Goal: Information Seeking & Learning: Learn about a topic

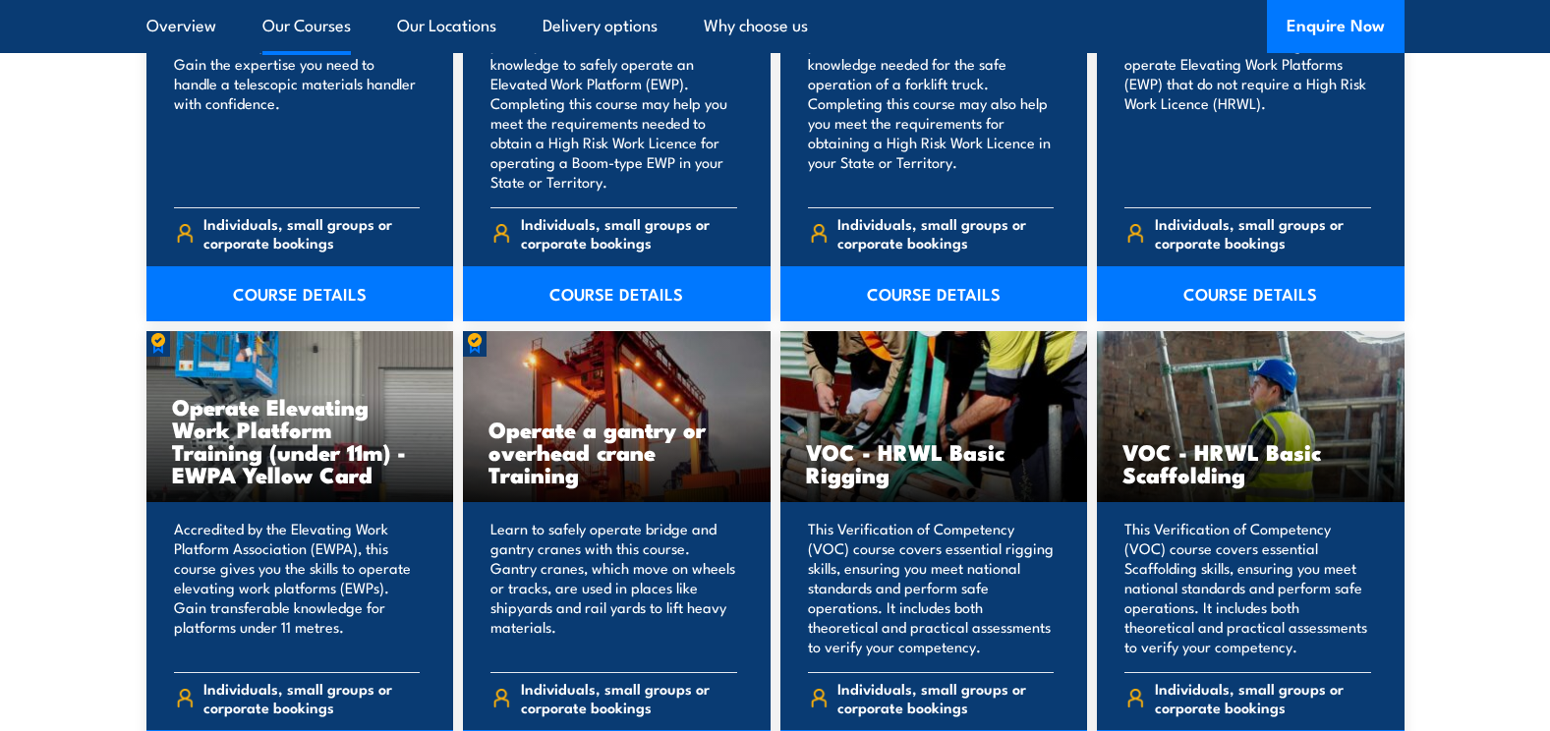
scroll to position [1885, 0]
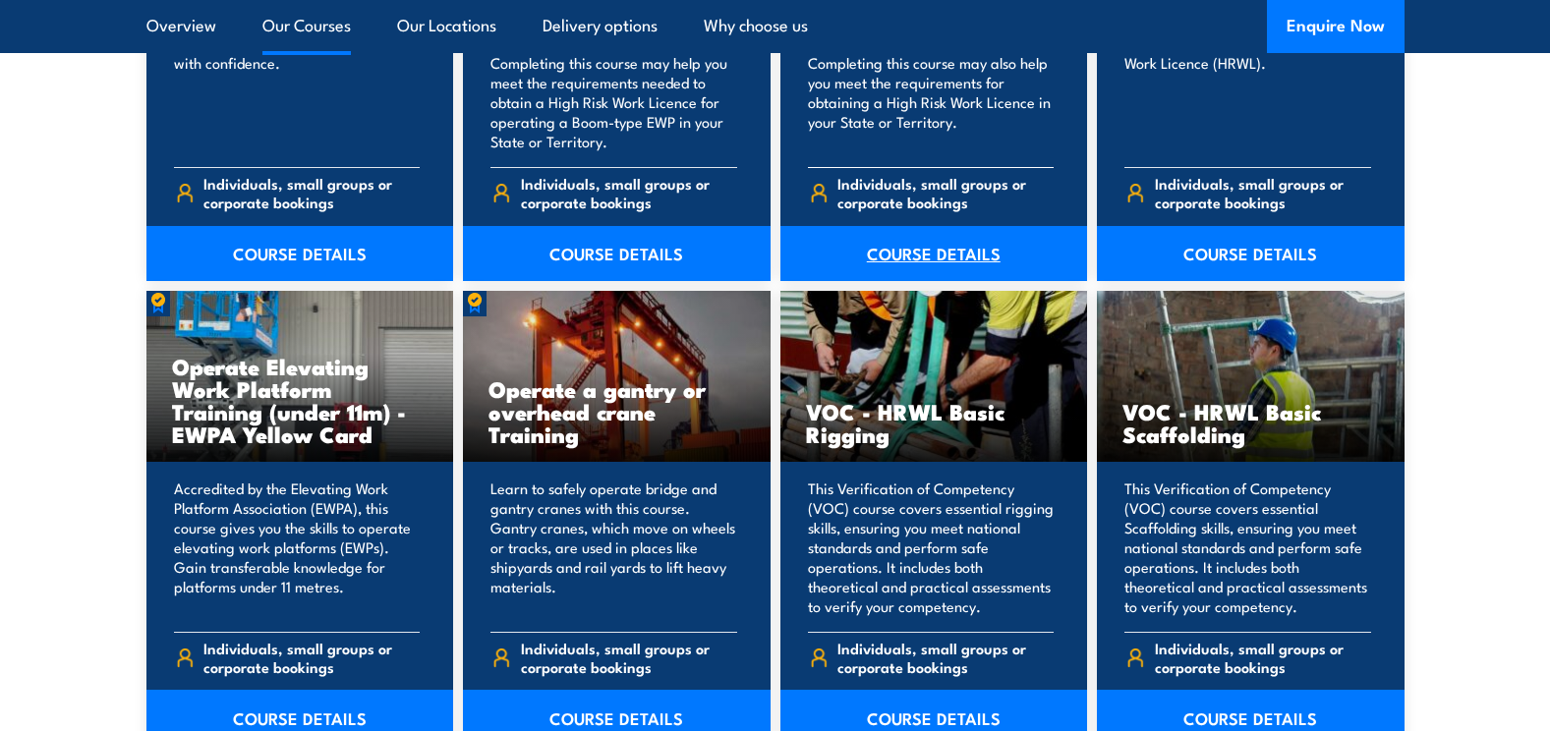
click at [916, 245] on link "COURSE DETAILS" at bounding box center [934, 253] width 308 height 55
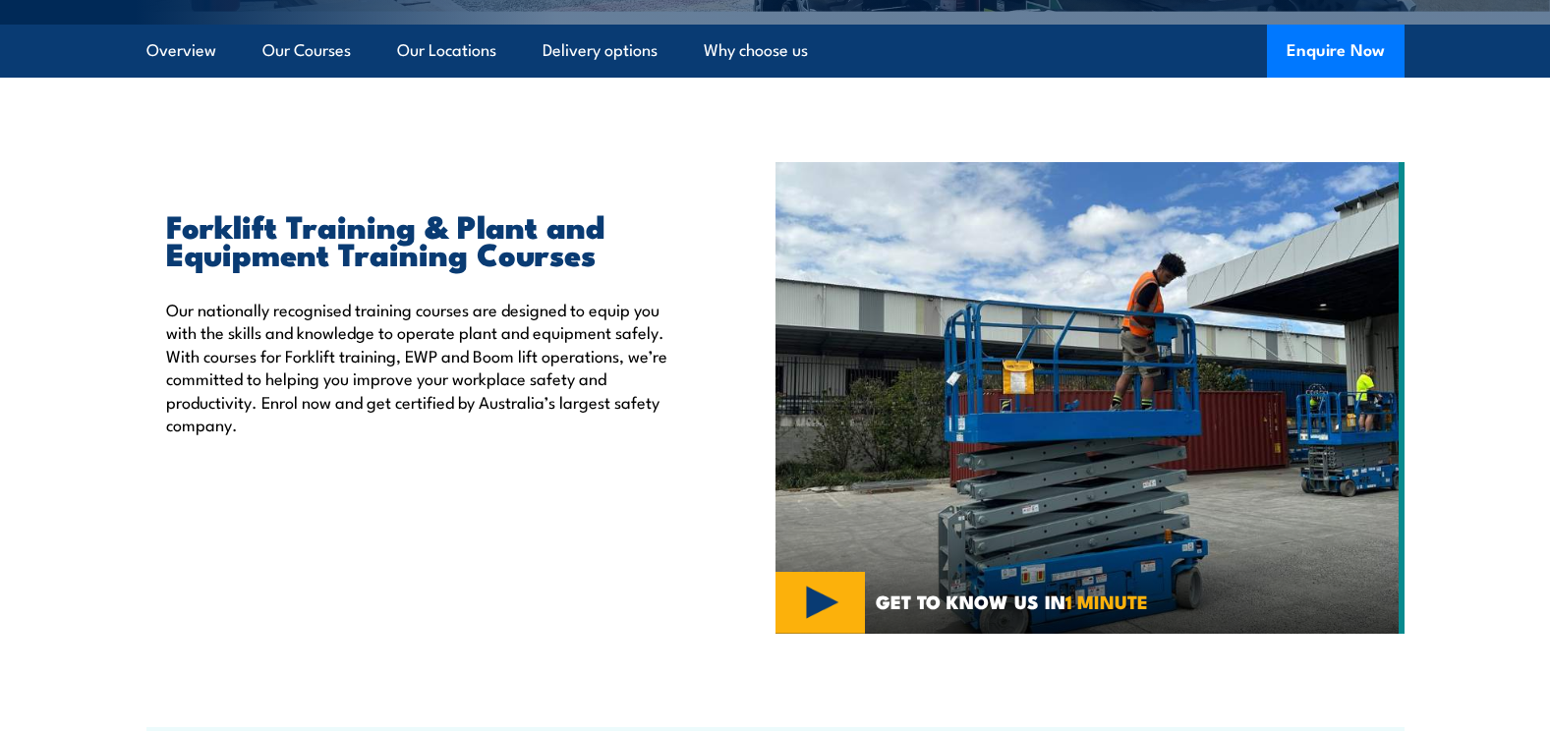
scroll to position [509, 0]
